Goal: Go to known website: Go to known website

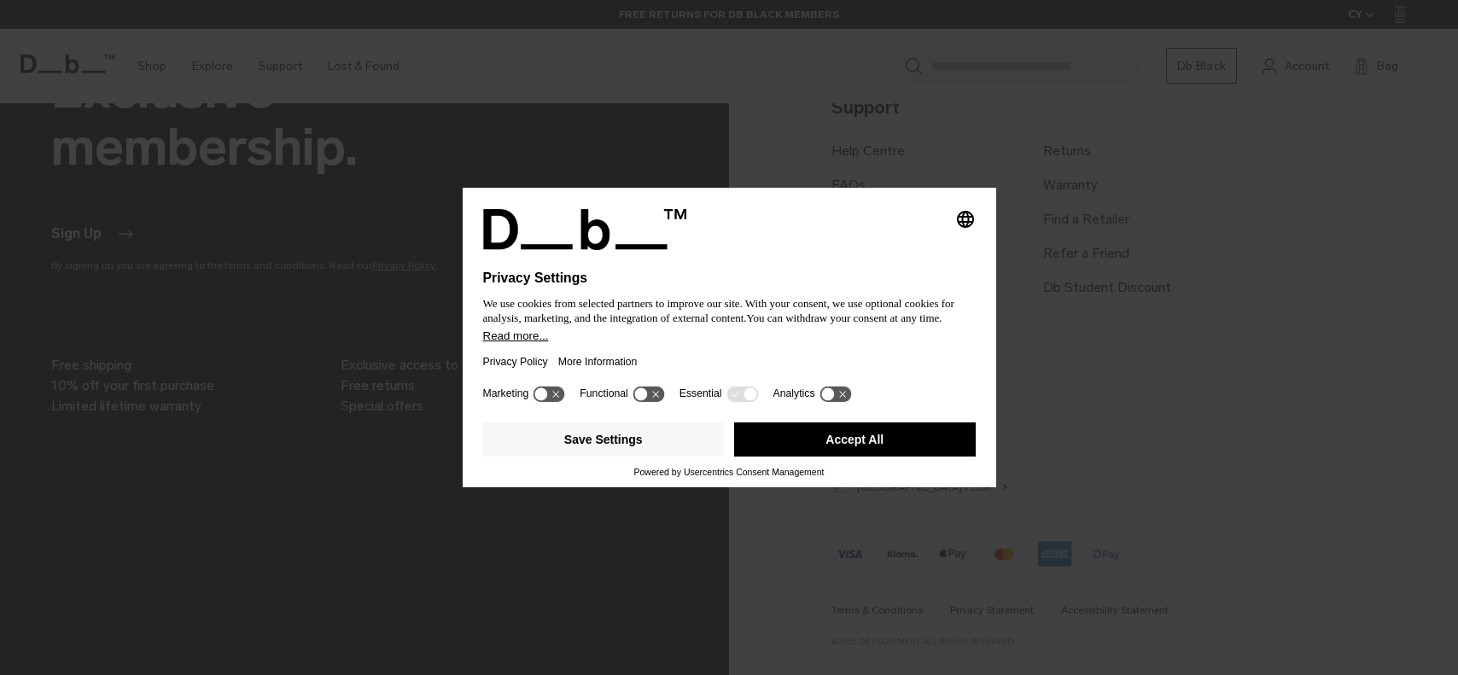
scroll to position [1544, 0]
